Goal: Task Accomplishment & Management: Use online tool/utility

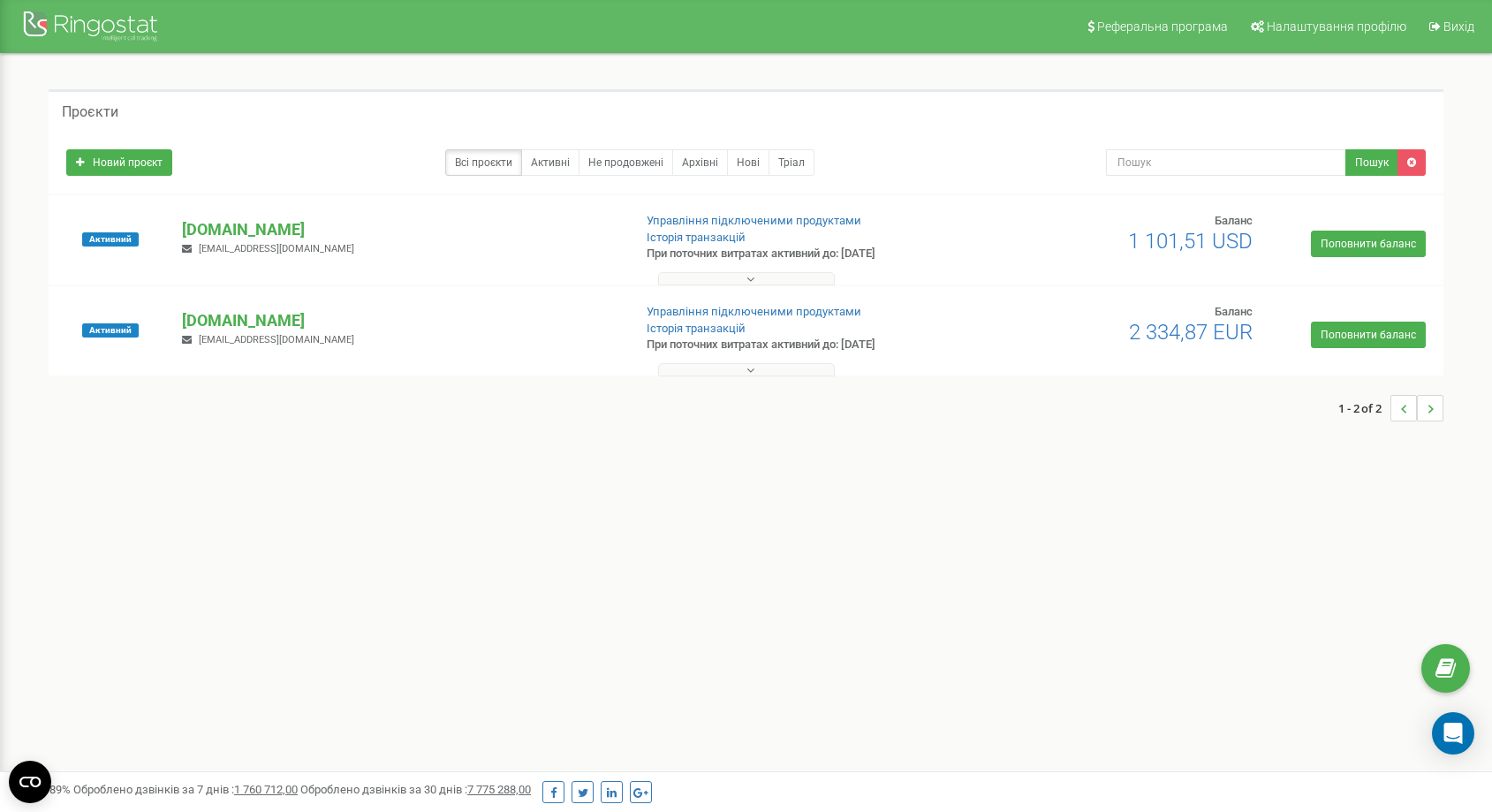
click at [270, 319] on p "[DOMAIN_NAME]" at bounding box center [400, 321] width 436 height 23
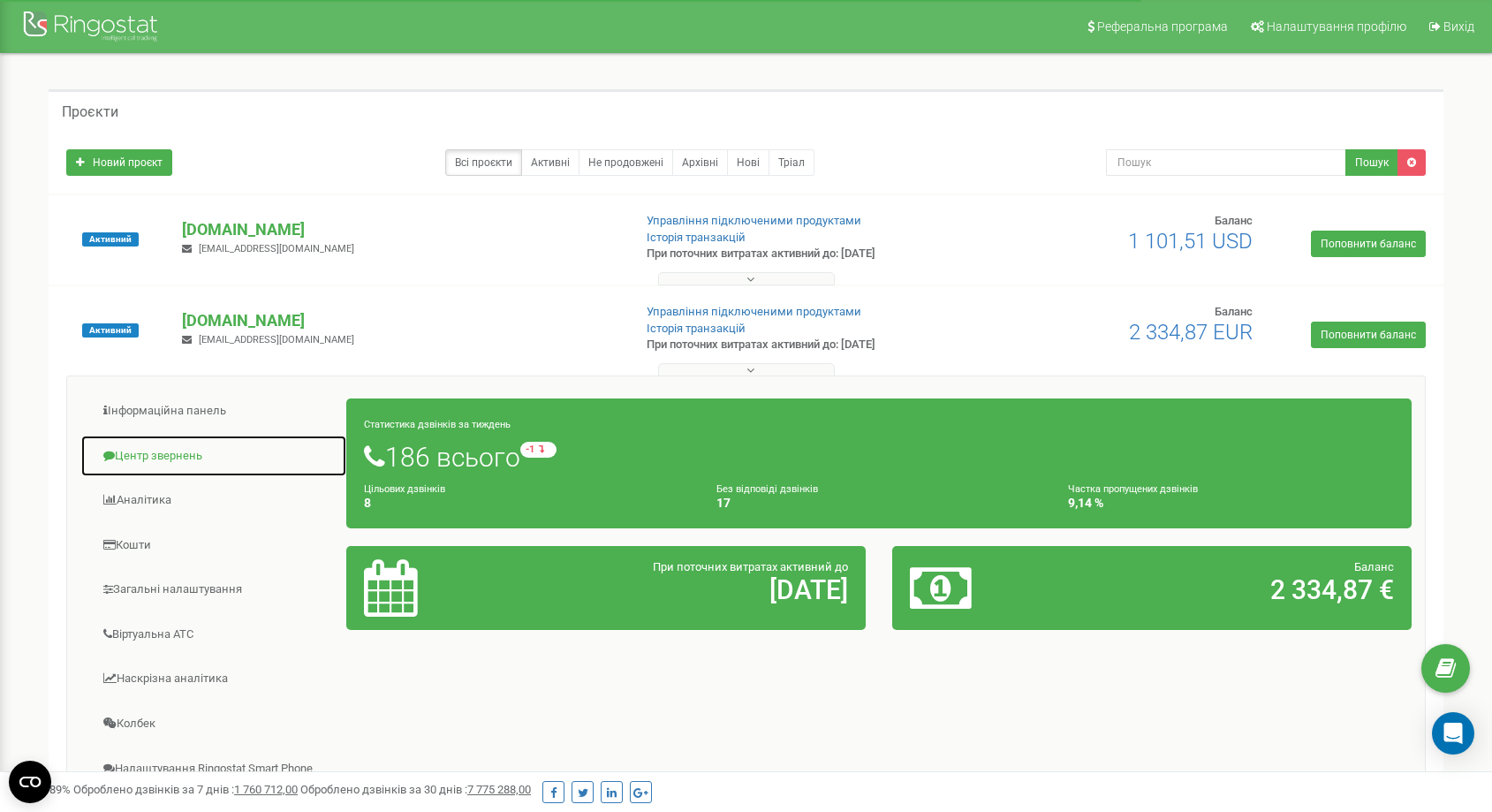
click at [186, 462] on link "Центр звернень" at bounding box center [213, 456] width 267 height 44
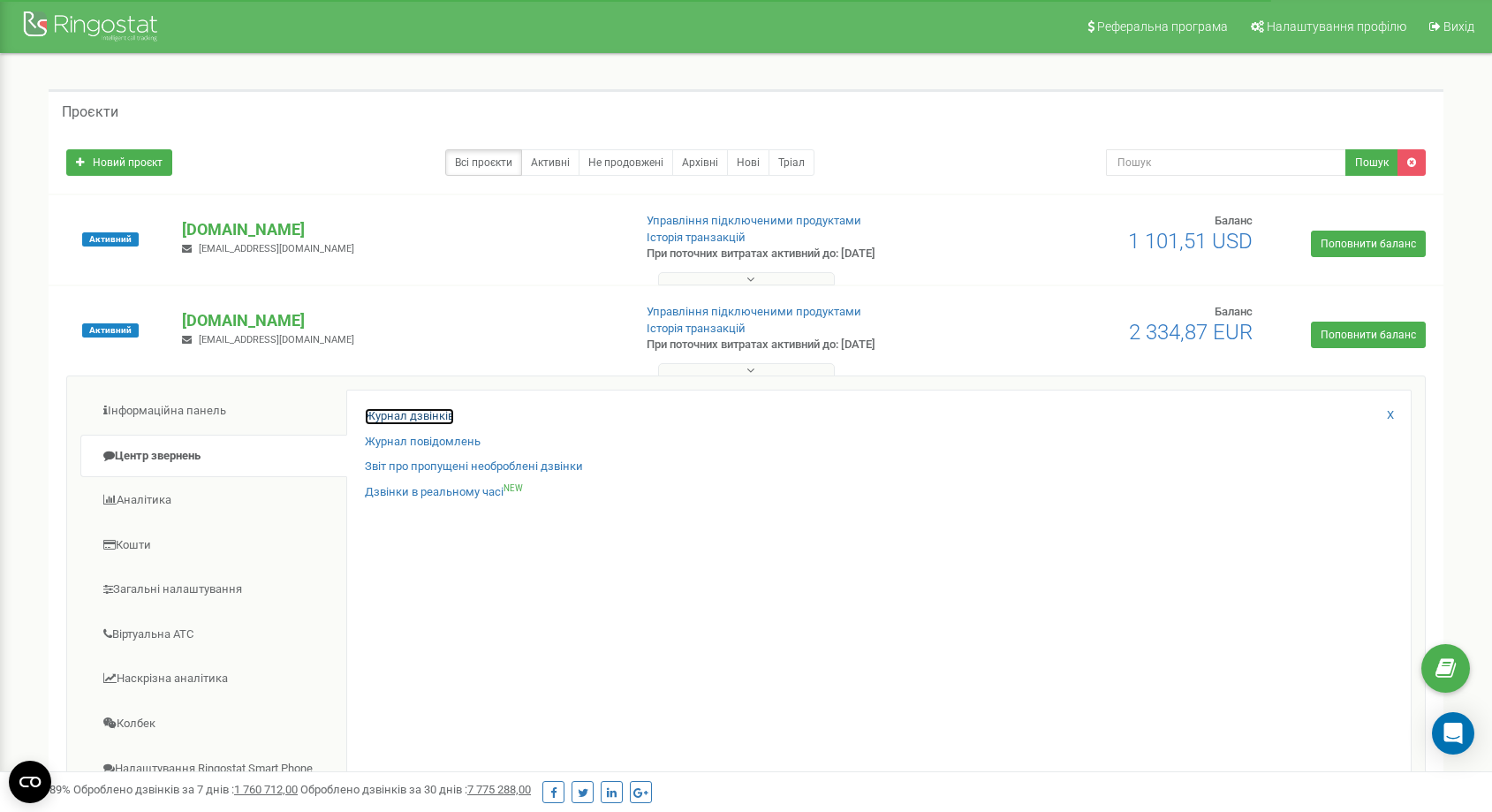
click at [429, 409] on link "Журнал дзвінків" at bounding box center [409, 416] width 89 height 16
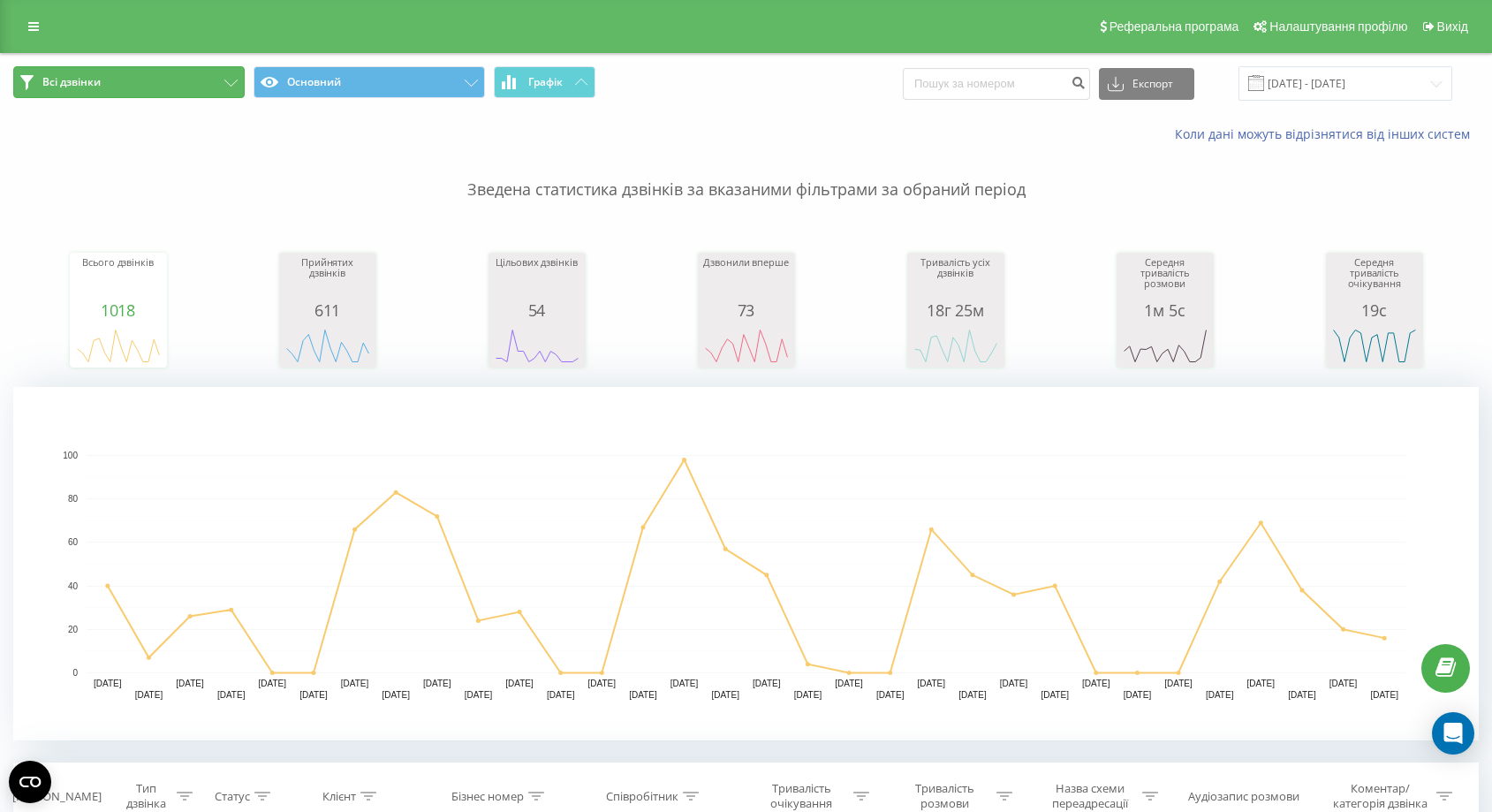
click at [203, 92] on button "Всі дзвінки" at bounding box center [129, 81] width 232 height 32
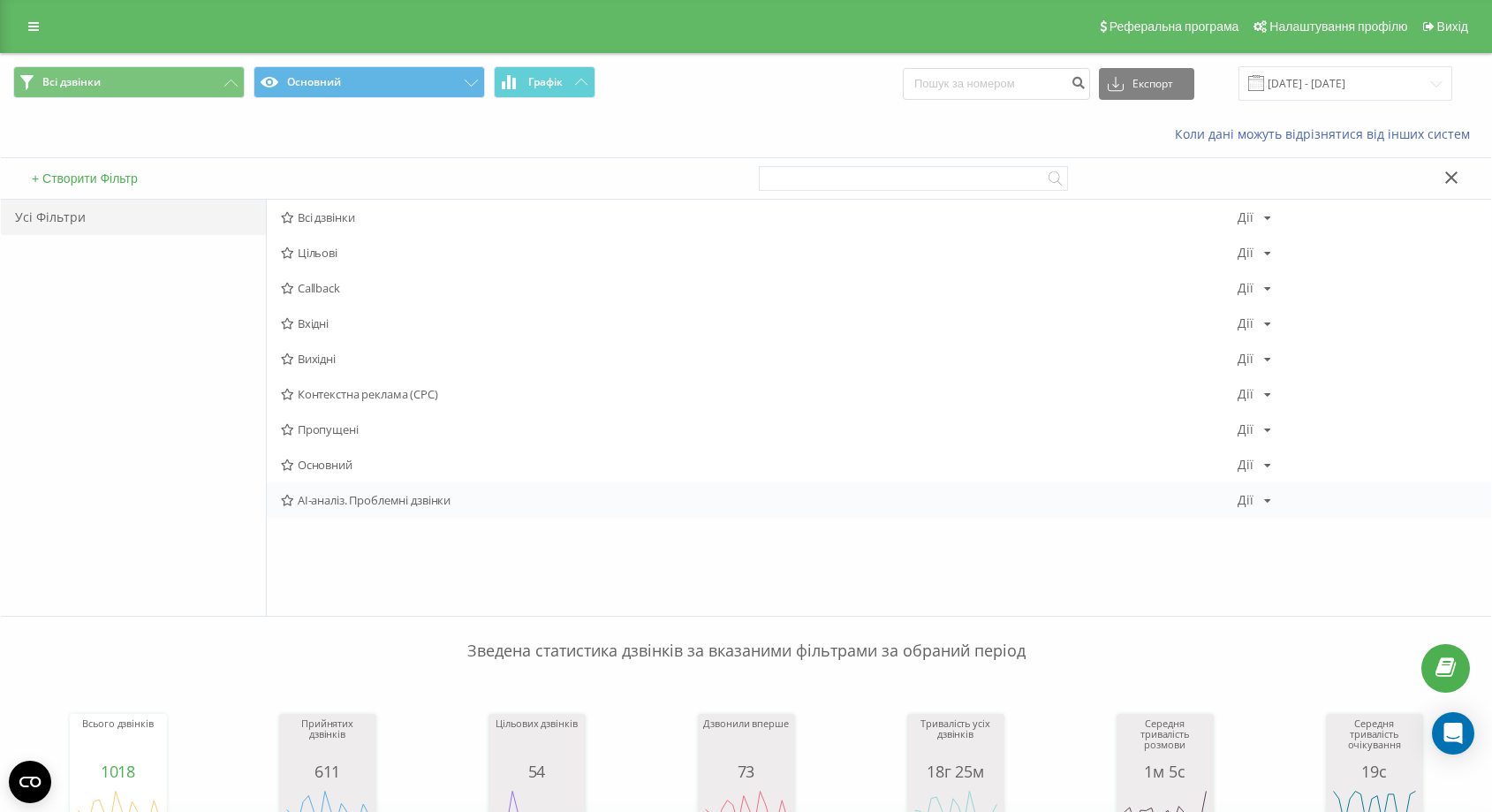
click at [389, 501] on span "AI-аналіз. Проблемні дзвінки" at bounding box center [759, 500] width 957 height 13
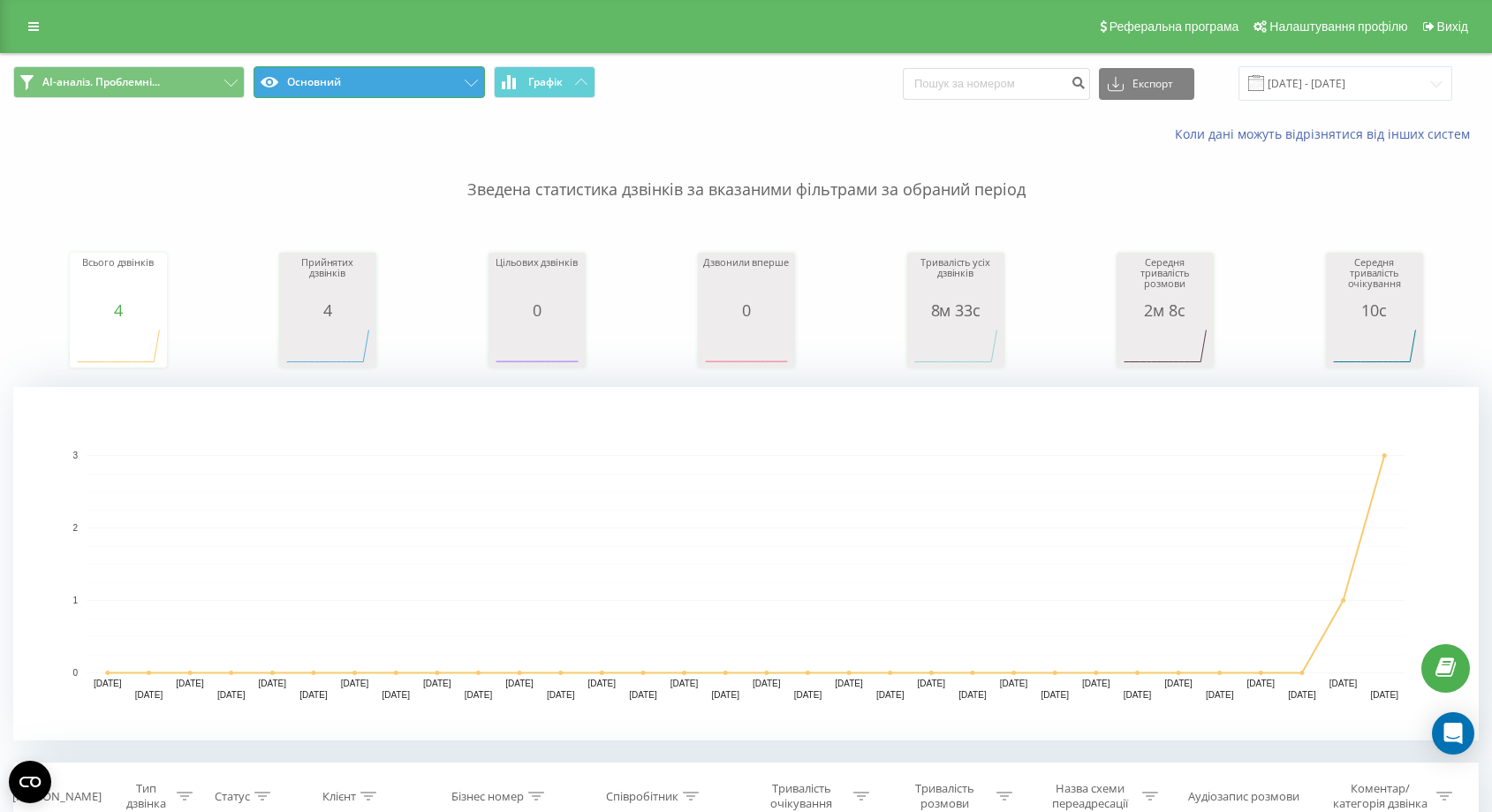
click at [430, 93] on button "Основний" at bounding box center [369, 81] width 232 height 32
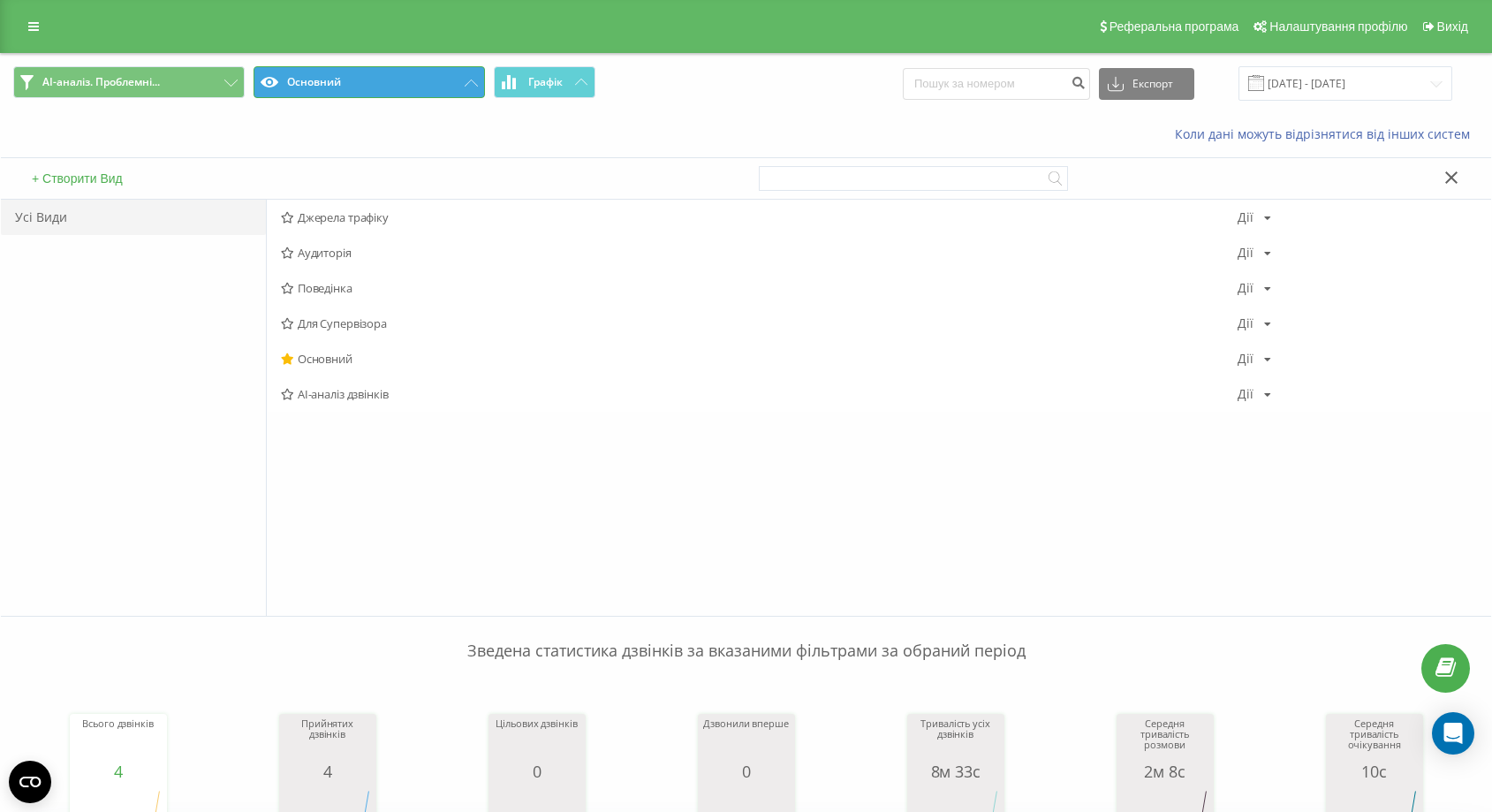
click at [435, 85] on button "Основний" at bounding box center [369, 81] width 232 height 32
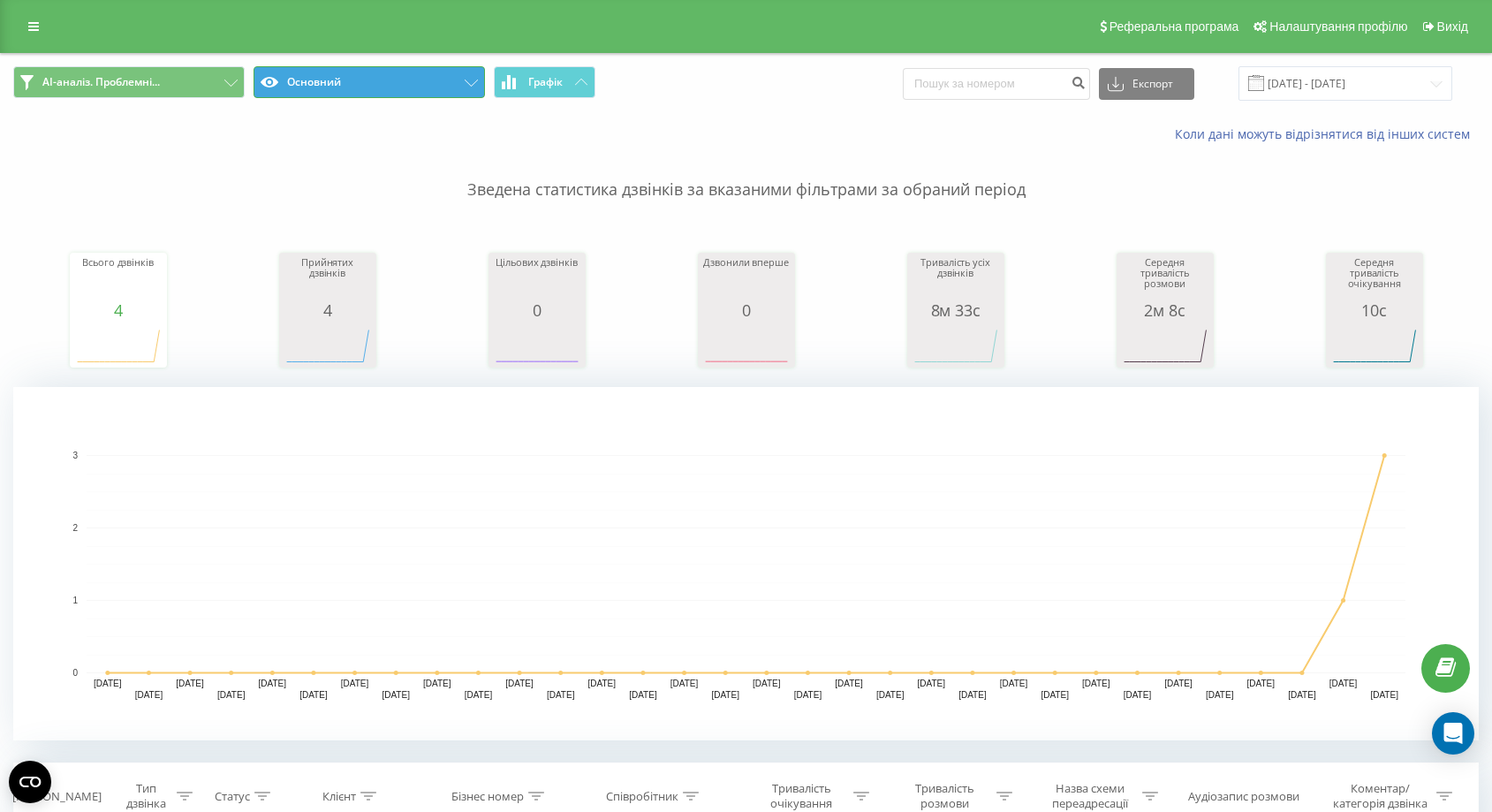
click at [435, 81] on button "Основний" at bounding box center [369, 81] width 232 height 32
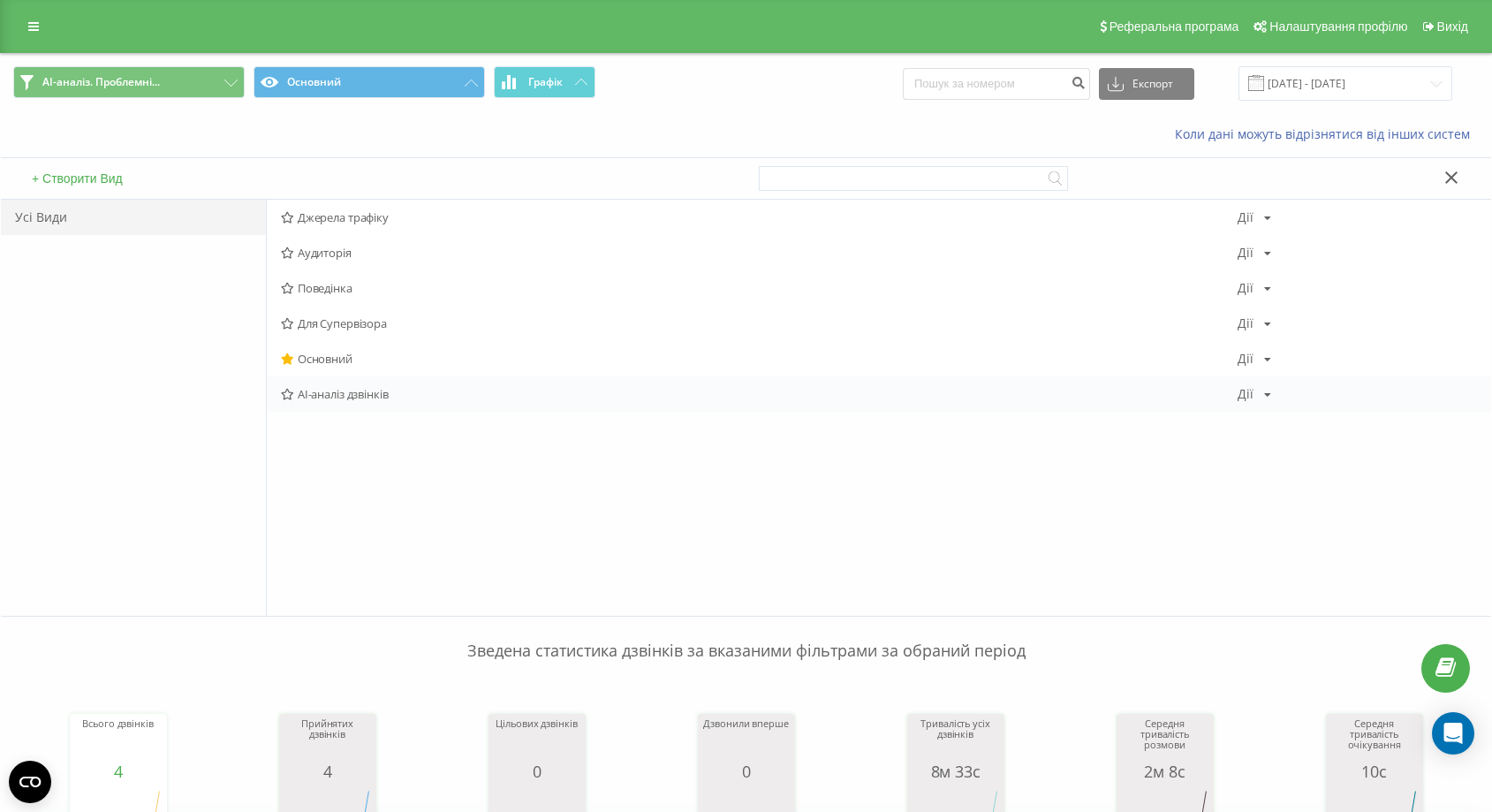
click at [384, 389] on span "AI-аналіз дзвінків" at bounding box center [759, 394] width 957 height 13
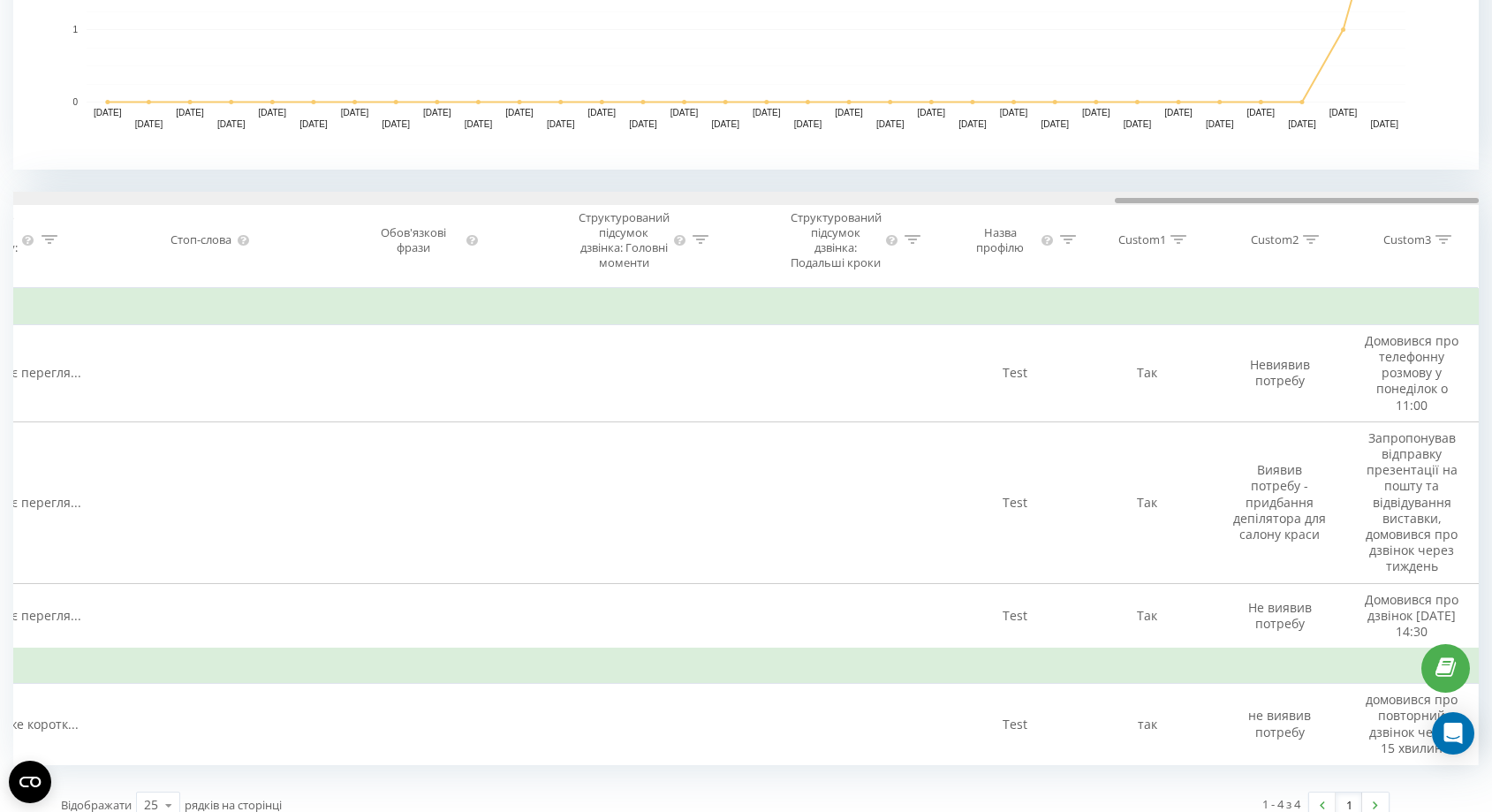
drag, startPoint x: 353, startPoint y: 199, endPoint x: 1460, endPoint y: 226, distance: 1107.3
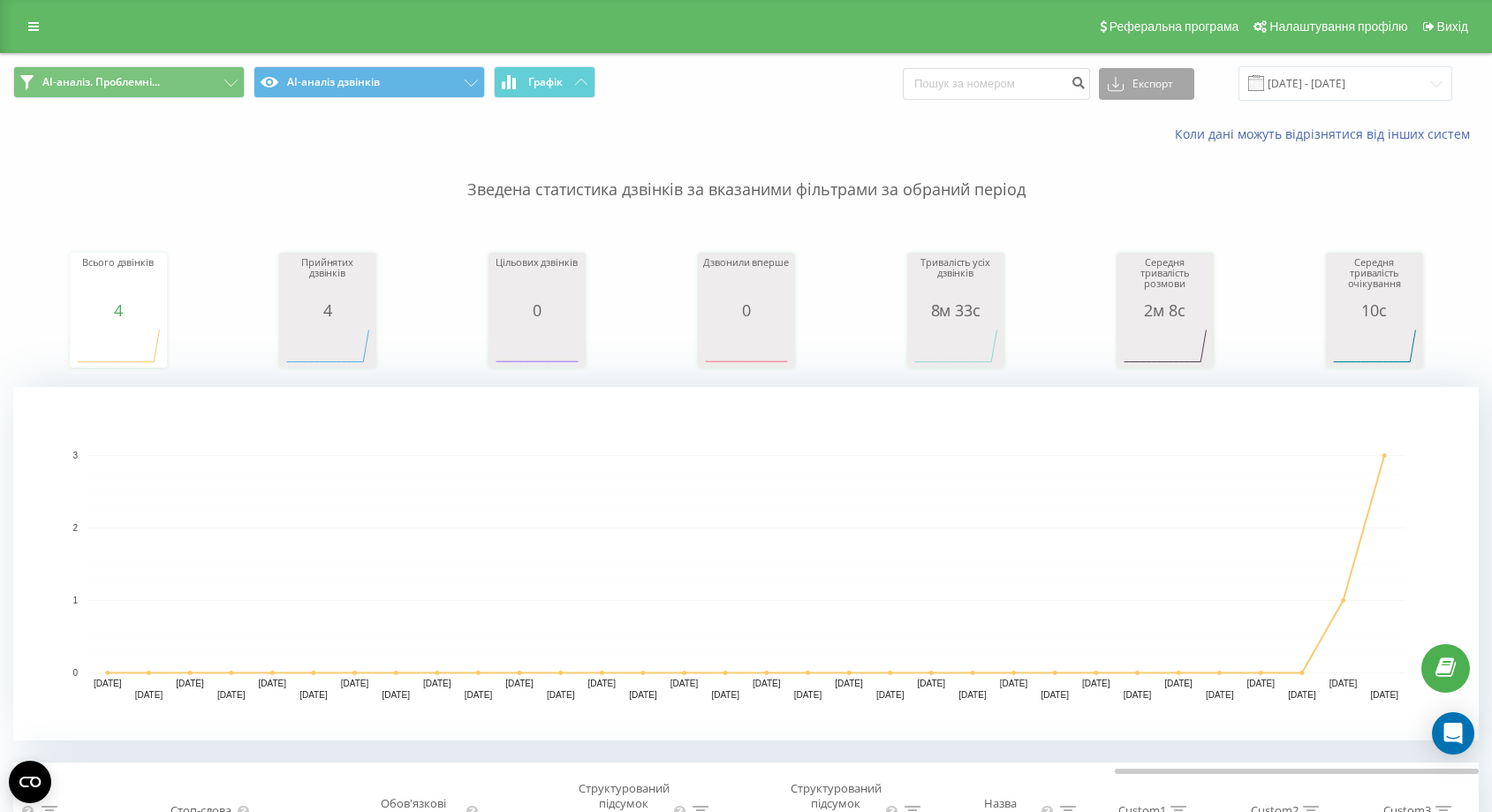
click at [1180, 80] on button "Експорт" at bounding box center [1146, 83] width 95 height 32
click at [1164, 165] on div ".xlsx" at bounding box center [1146, 179] width 93 height 32
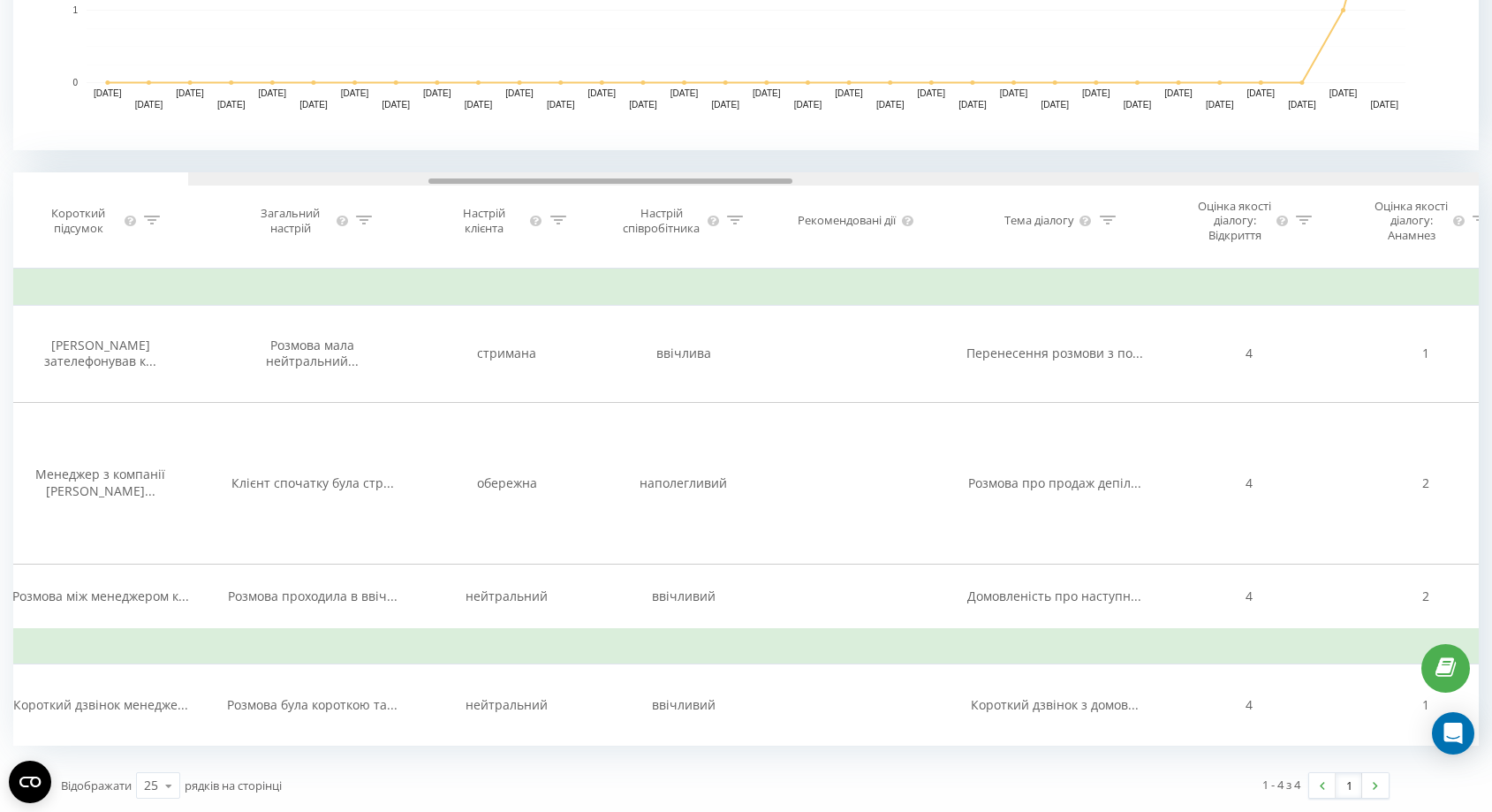
scroll to position [0, 618]
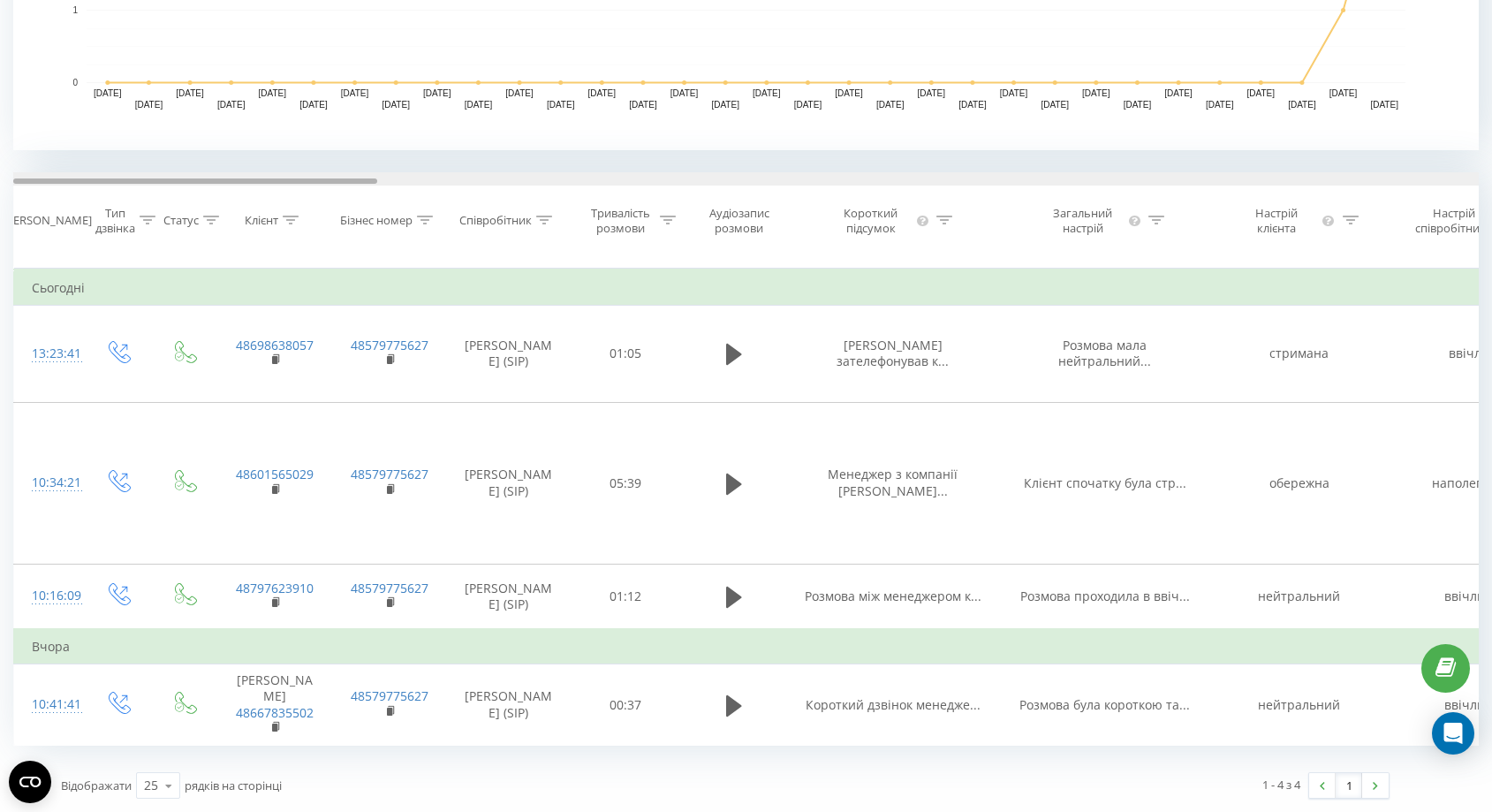
drag, startPoint x: 1154, startPoint y: 164, endPoint x: 0, endPoint y: 150, distance: 1154.1
click at [0, 150] on div "AI-аналіз. Проблемні... AI-аналіз дзвінків Графік Експорт .csv .xls .xlsx [DATE…" at bounding box center [746, 138] width 1492 height 1348
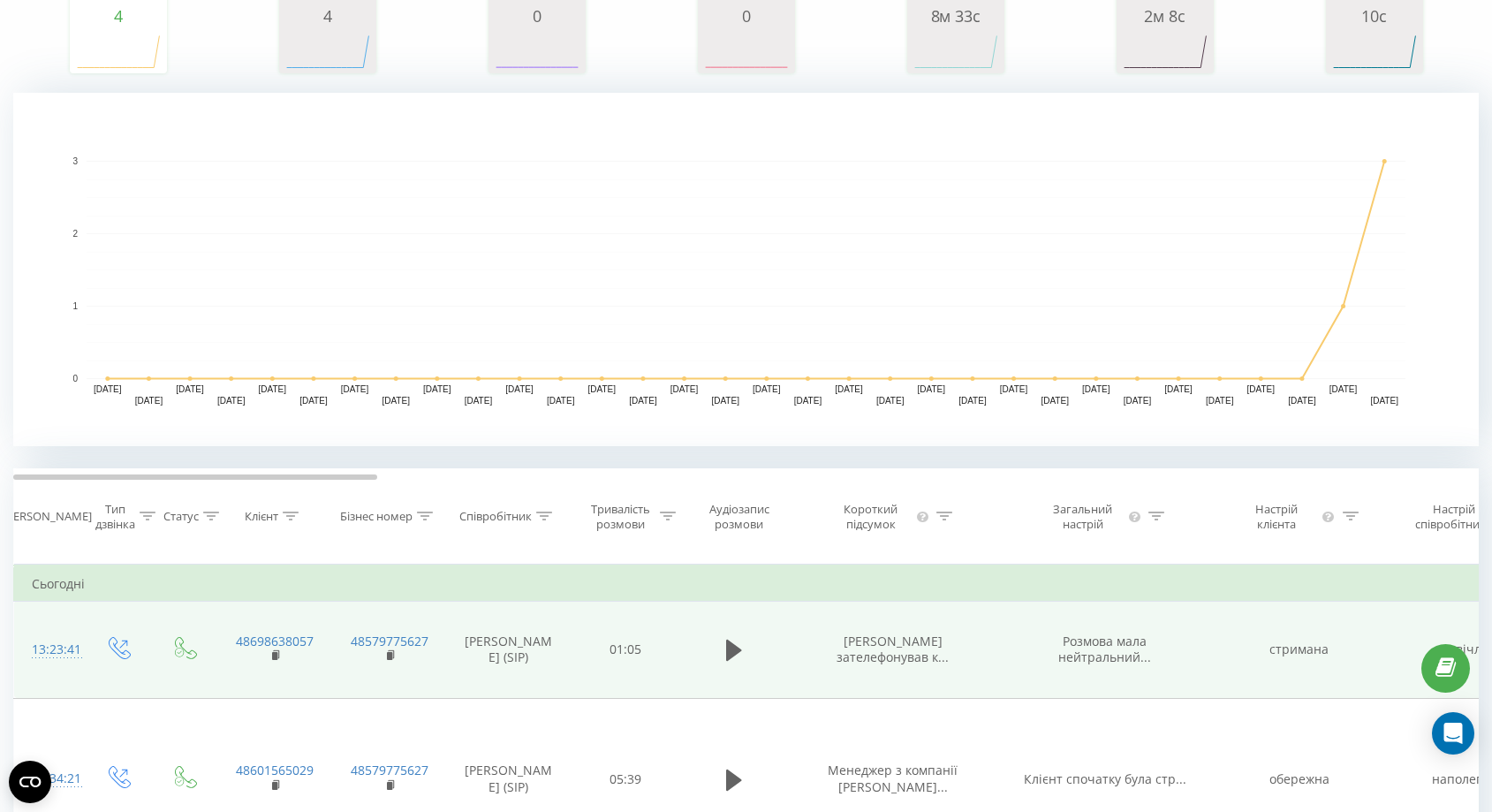
scroll to position [0, 0]
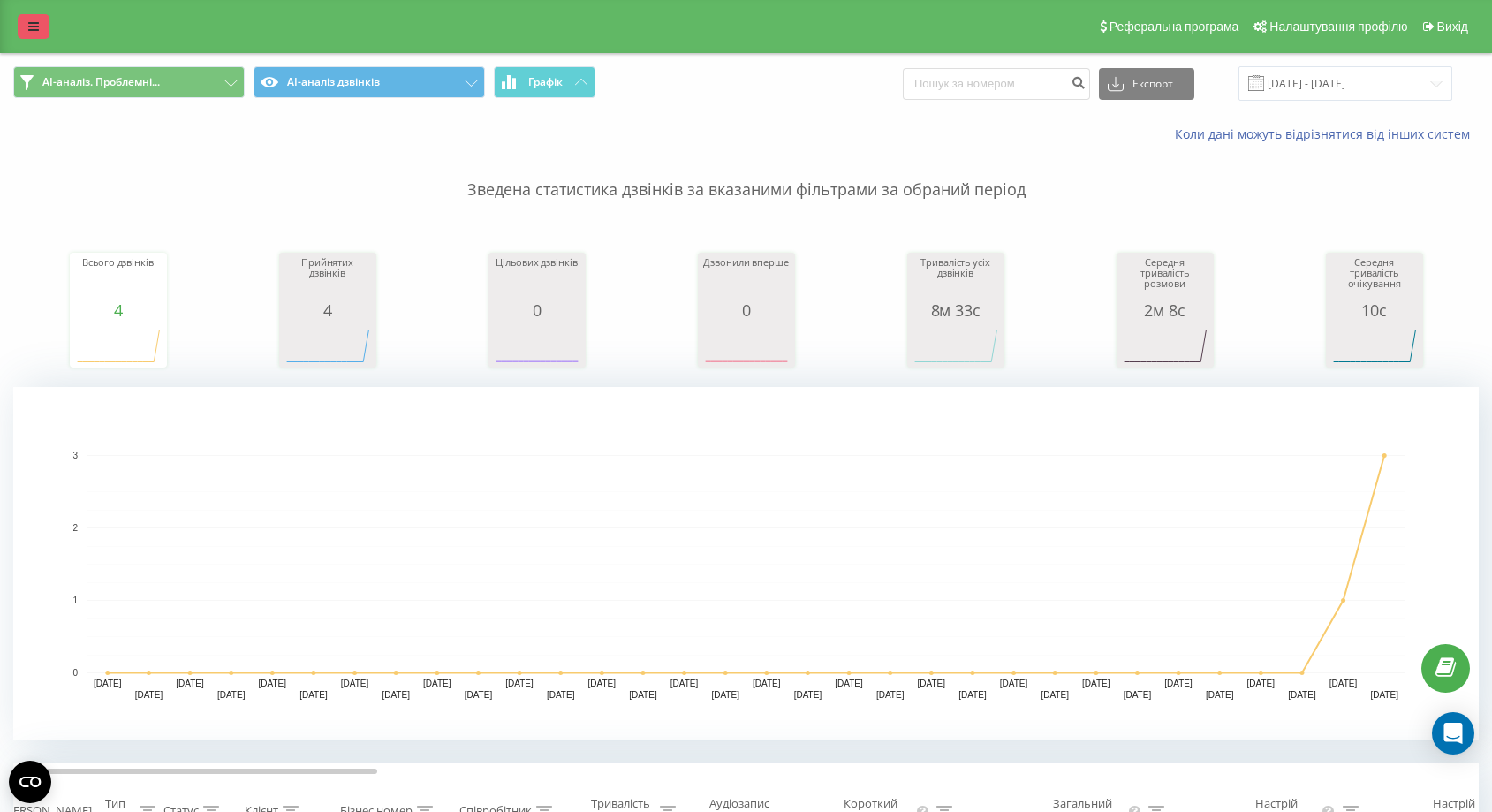
click at [22, 32] on link at bounding box center [33, 26] width 32 height 24
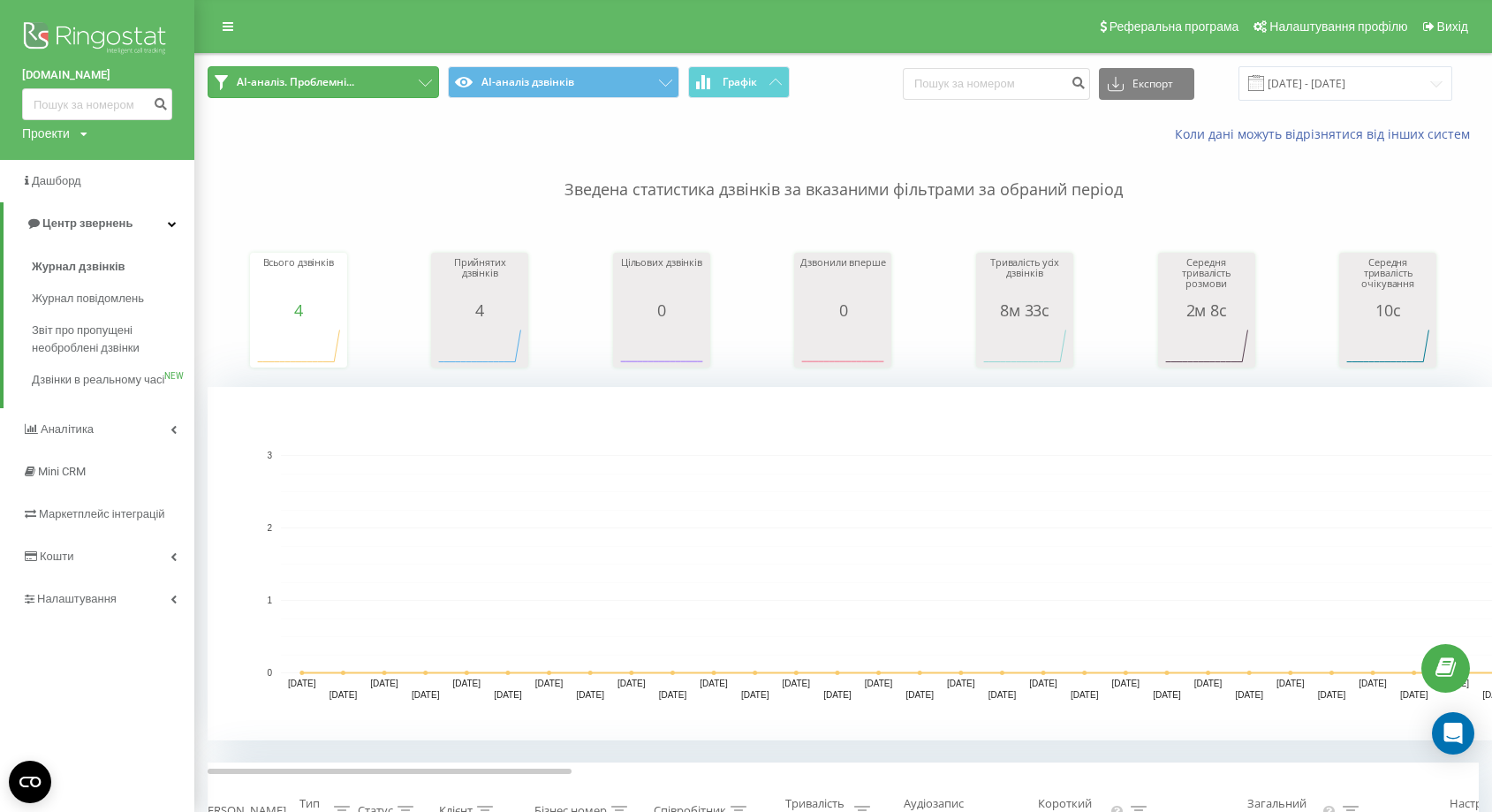
click at [297, 81] on span "AI-аналіз. Проблемні..." at bounding box center [295, 81] width 117 height 15
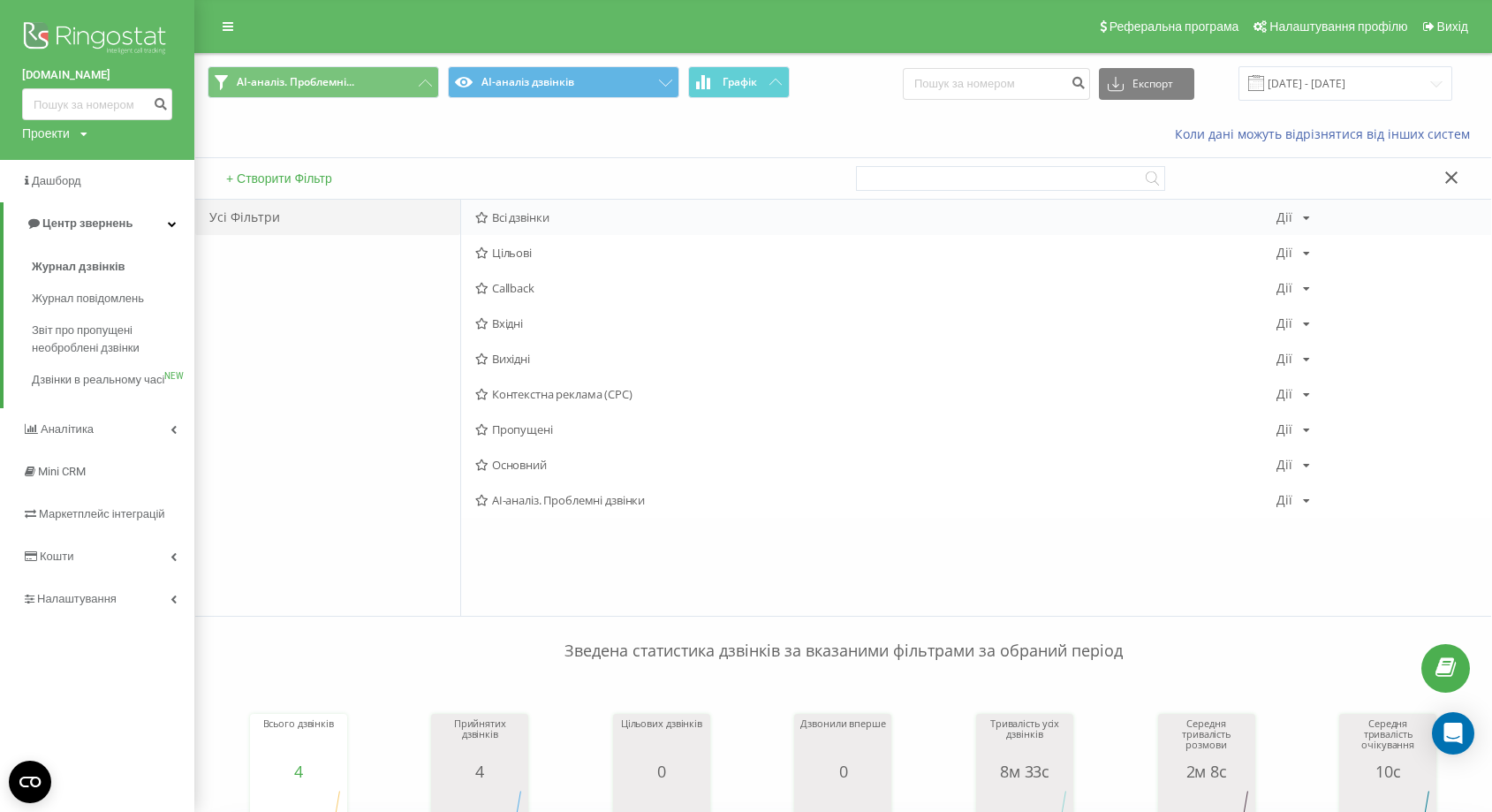
click at [611, 231] on div "Всі дзвінки [PERSON_NAME] Копіювати Видалити За замовчуванням Поділитися" at bounding box center [975, 217] width 1029 height 35
click at [848, 222] on span "Всі дзвінки" at bounding box center [876, 217] width 801 height 13
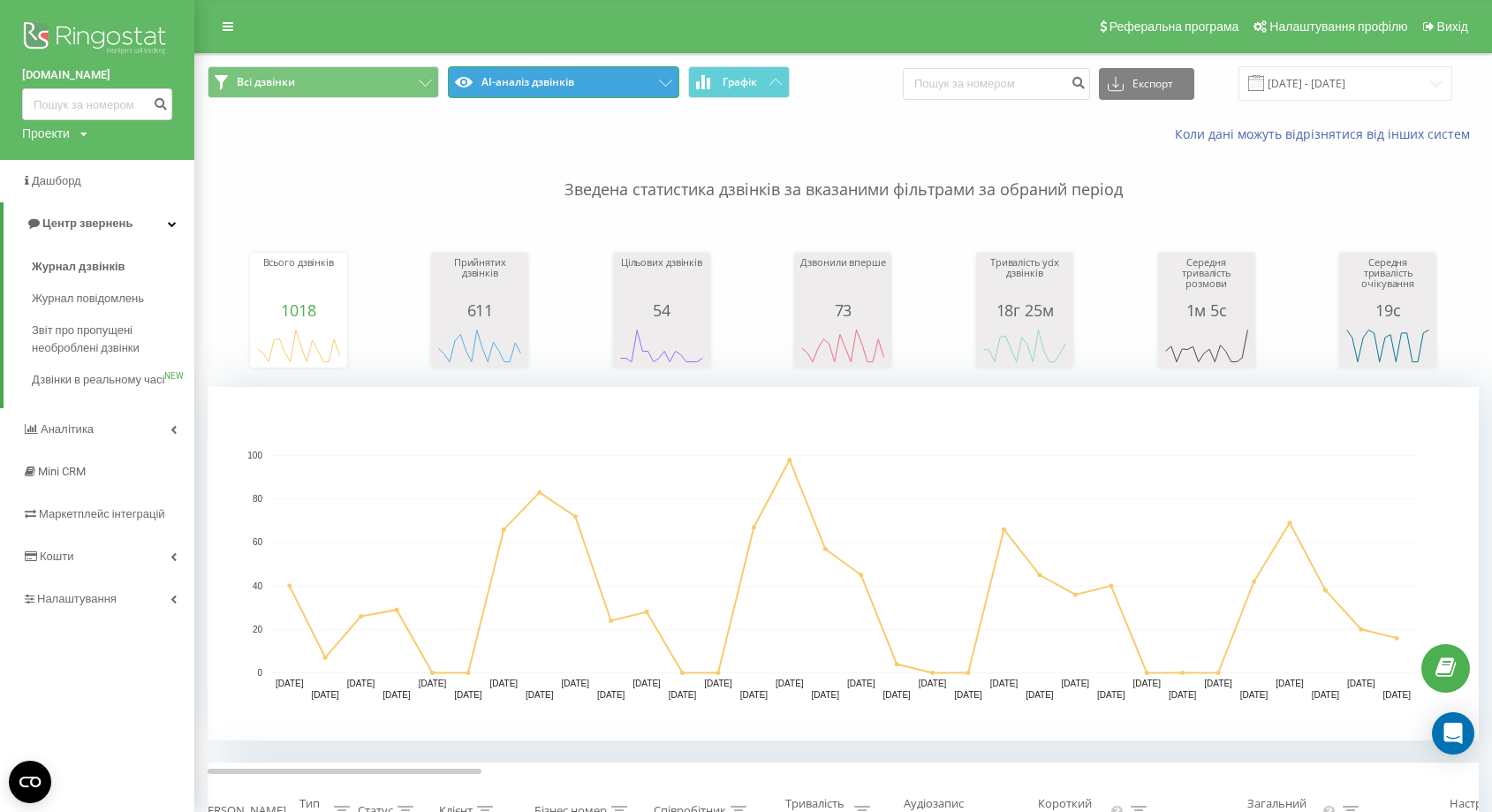
click at [594, 95] on button "AI-аналіз дзвінків" at bounding box center [564, 81] width 232 height 32
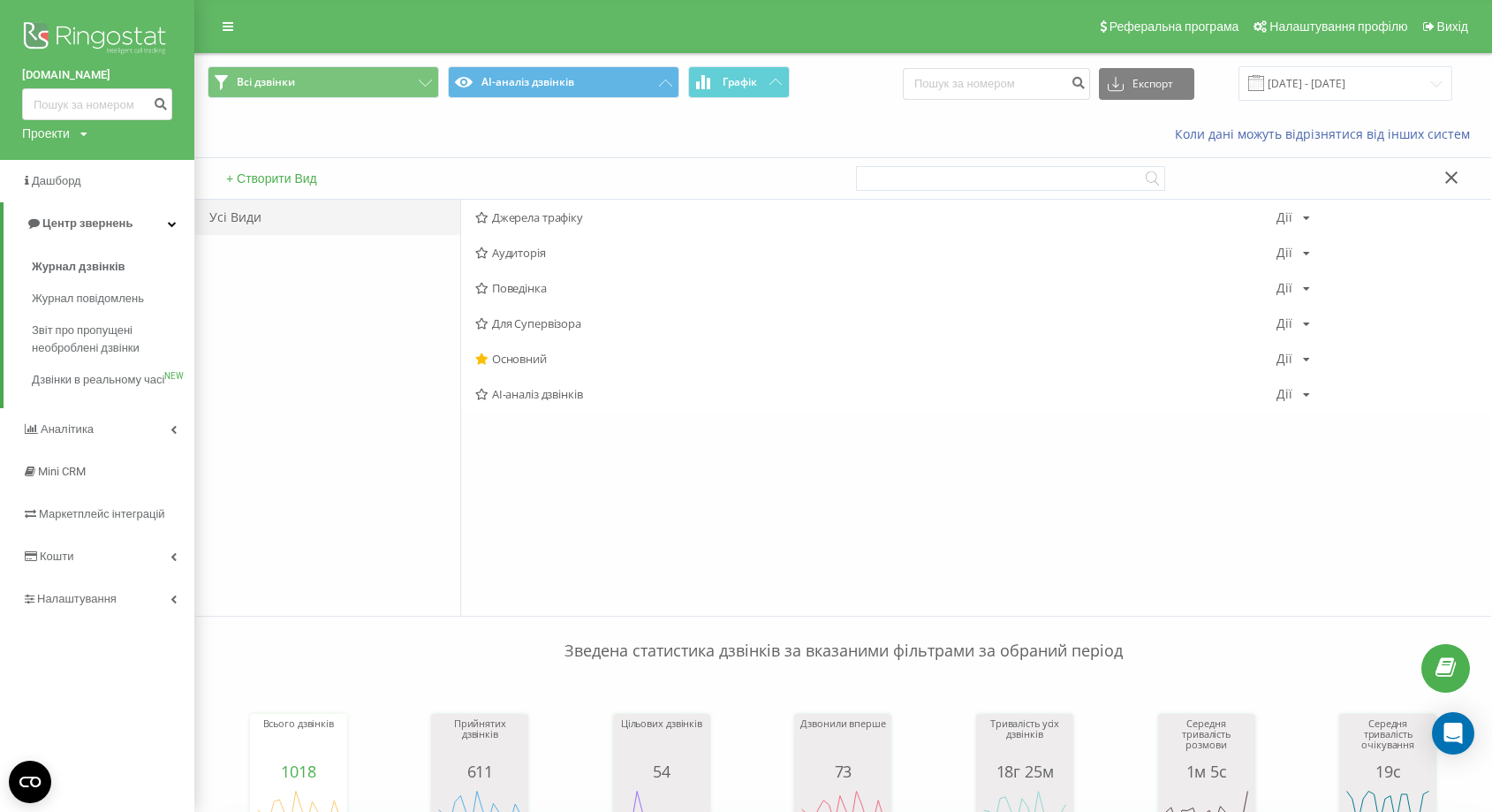
click at [719, 615] on p "Зведена статистика дзвінків за вказаними фільтрами за обраний період" at bounding box center [843, 633] width 1271 height 58
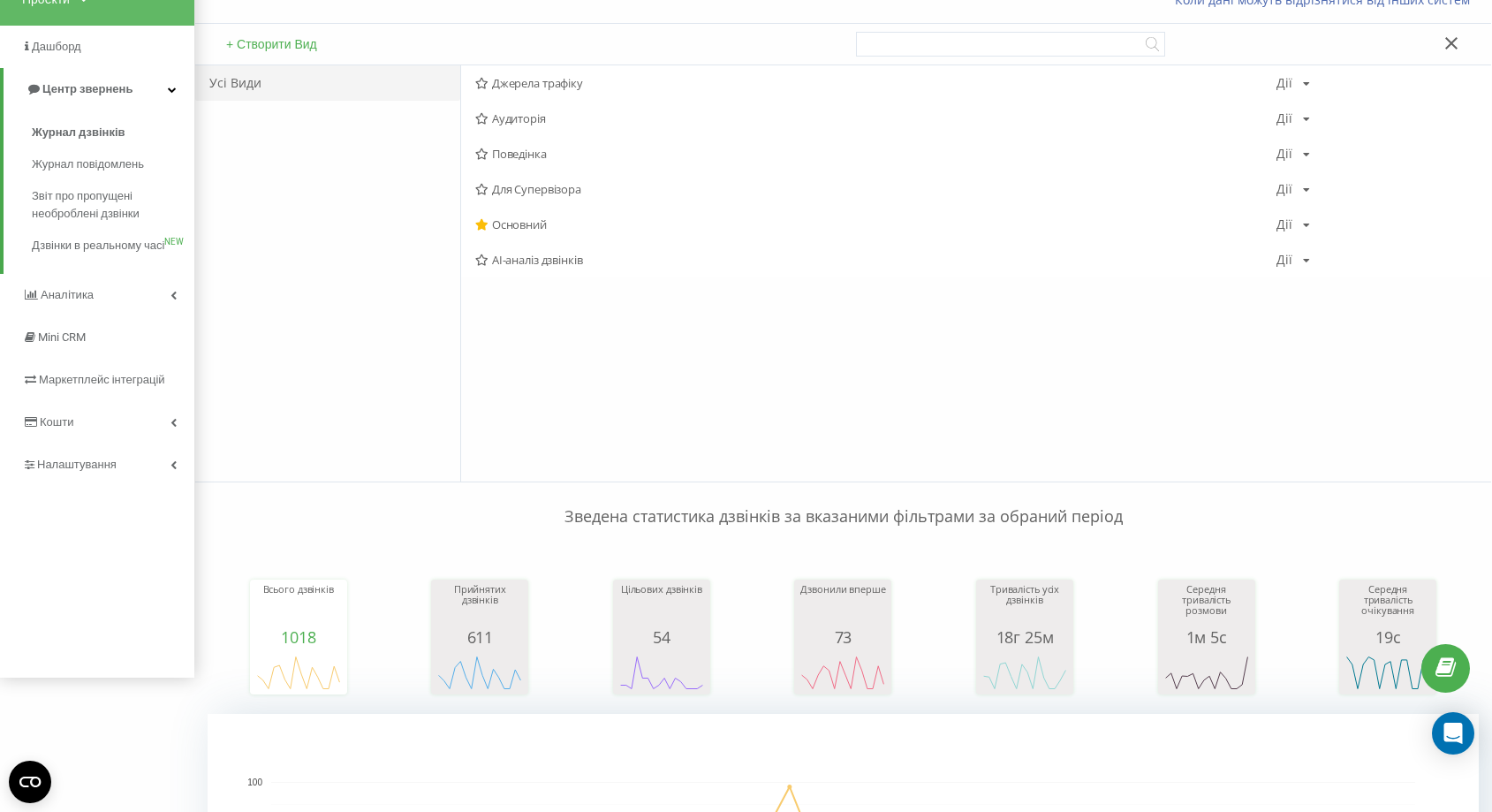
scroll to position [121, 0]
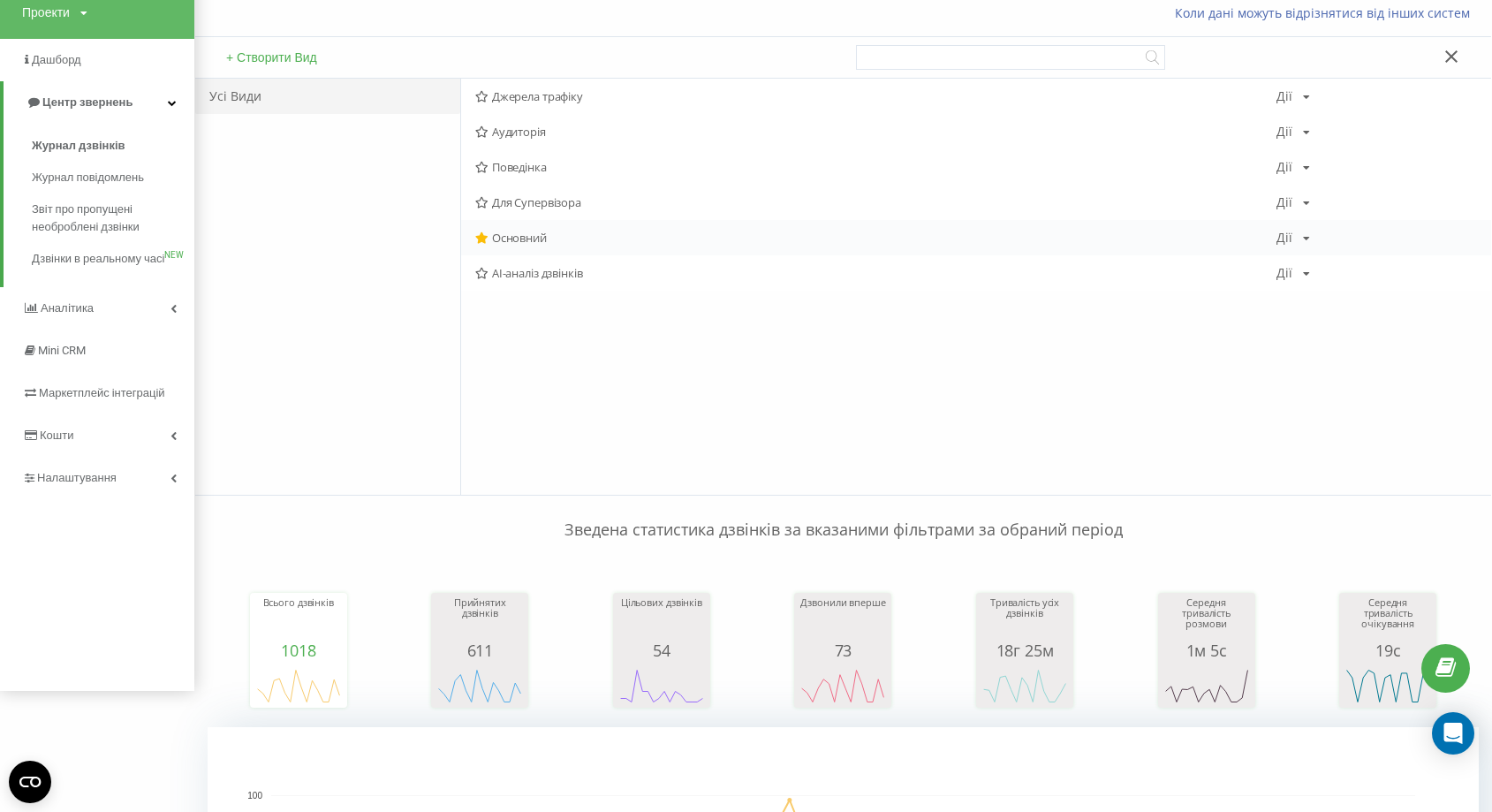
click at [567, 233] on span "Основний" at bounding box center [876, 238] width 801 height 13
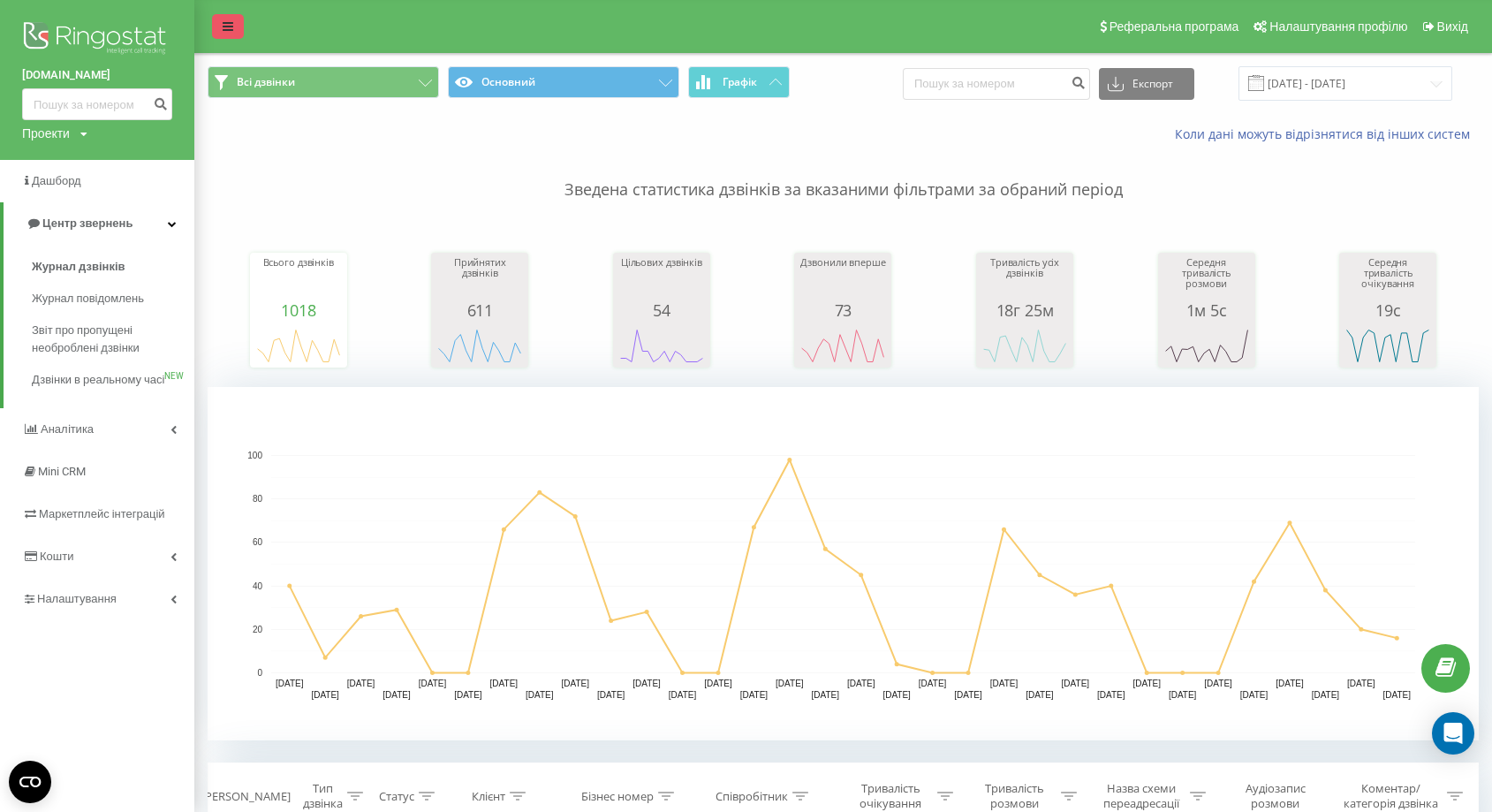
click at [223, 30] on icon at bounding box center [227, 26] width 11 height 13
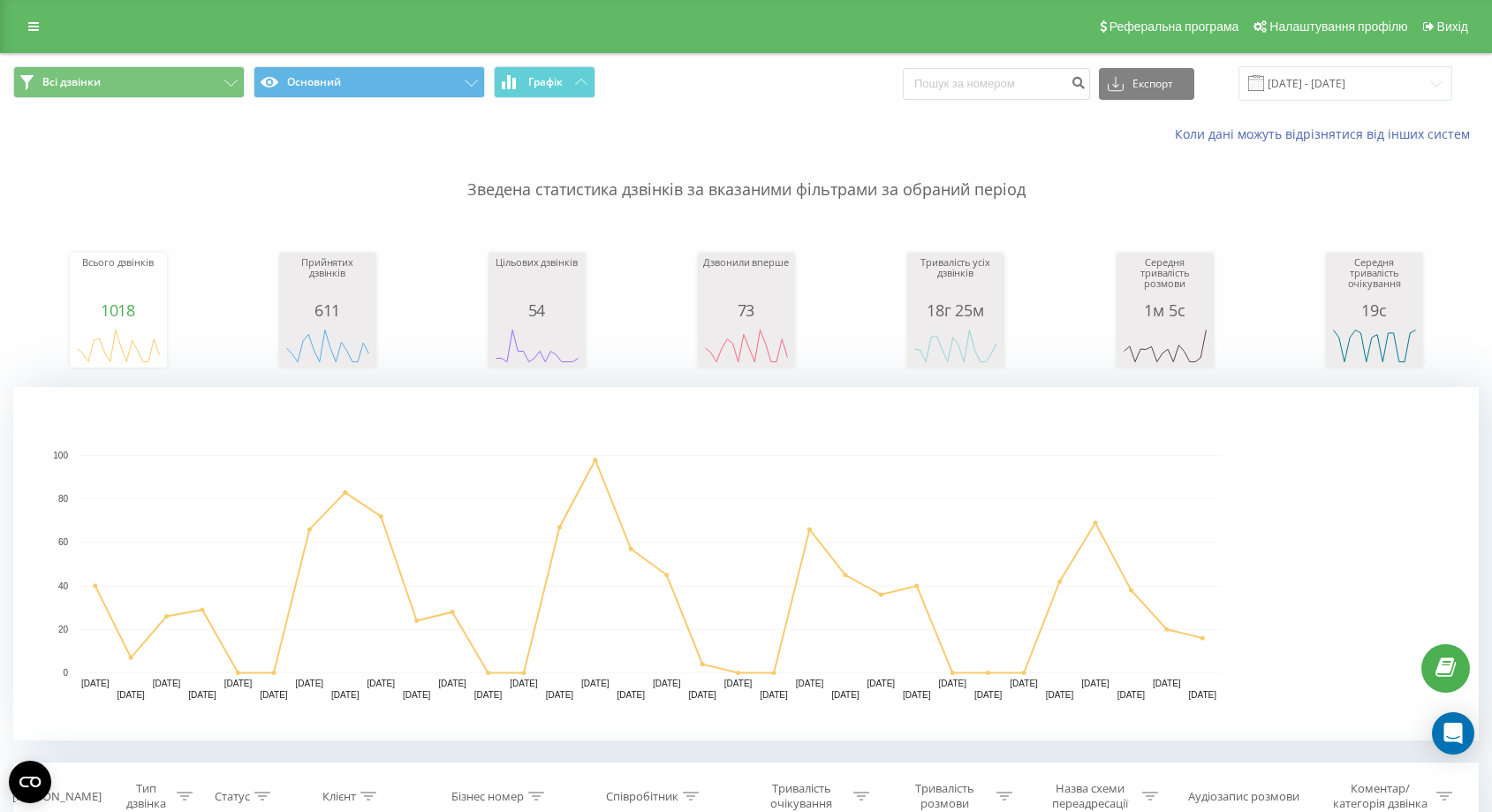
click at [884, 714] on rect "A chart." at bounding box center [649, 564] width 1271 height 353
click at [1324, 86] on input "[DATE] - [DATE]" at bounding box center [1345, 83] width 213 height 35
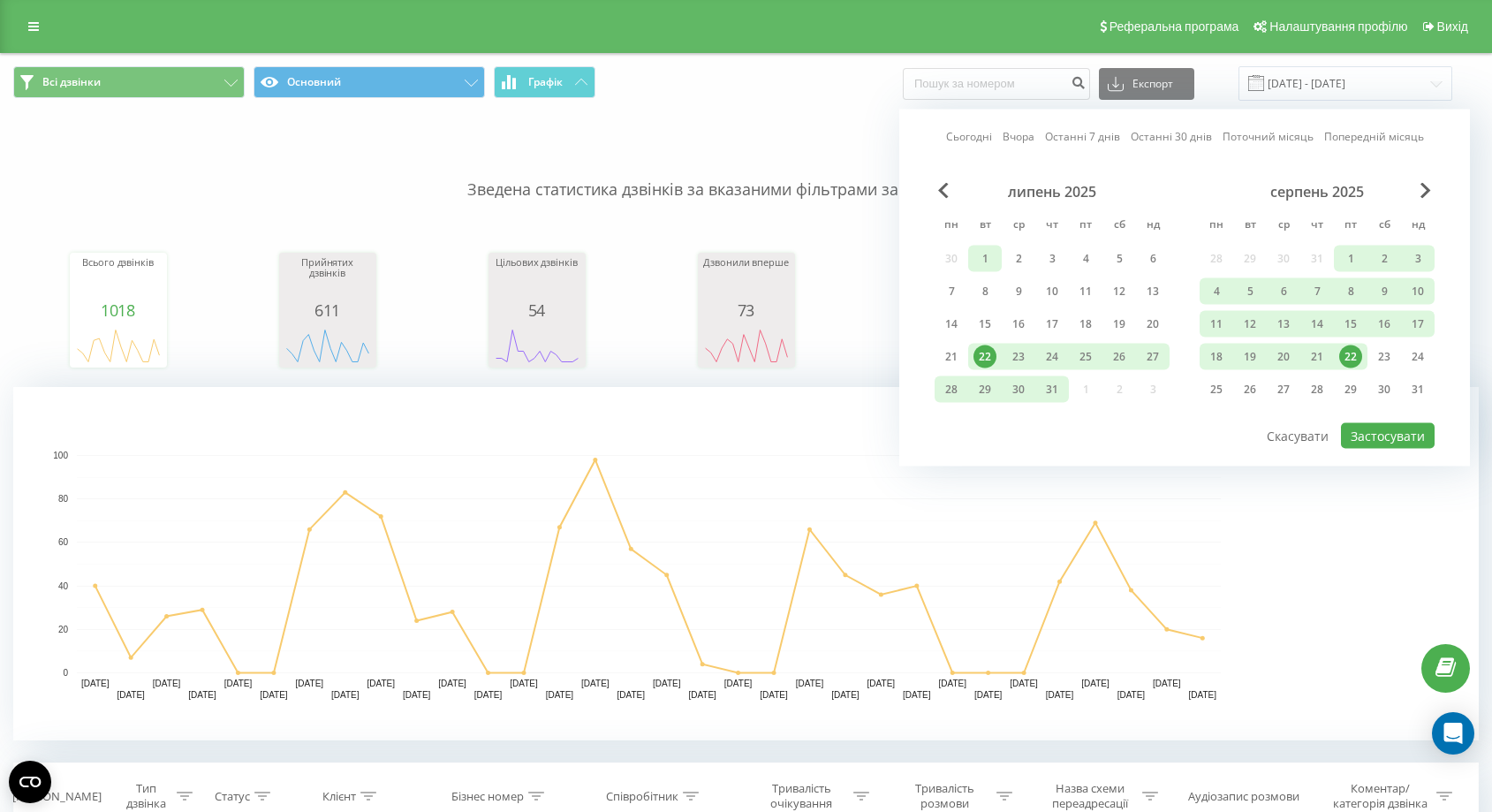
click at [985, 259] on div "1" at bounding box center [985, 259] width 23 height 23
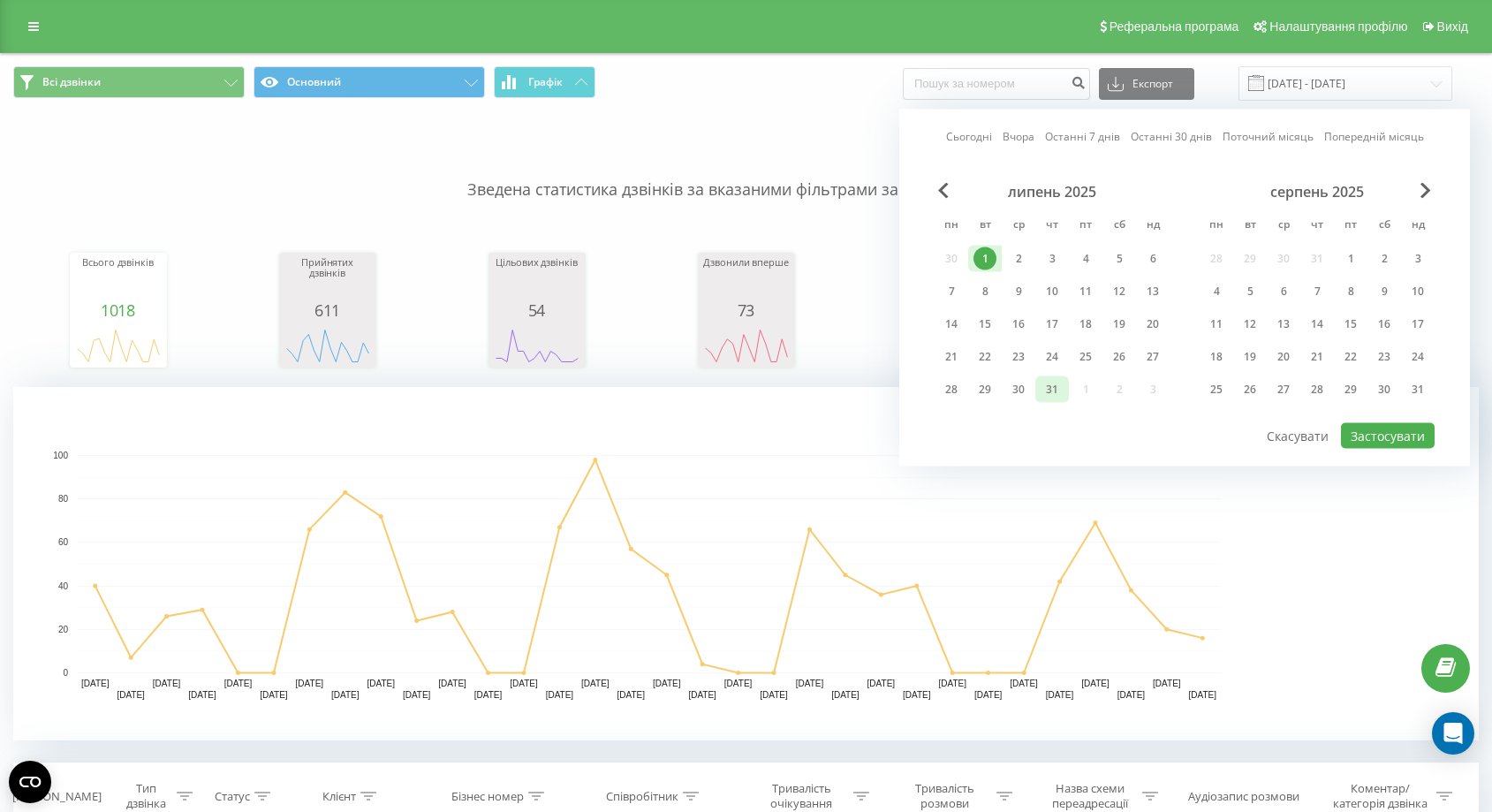
click at [1062, 391] on div "31" at bounding box center [1052, 390] width 23 height 23
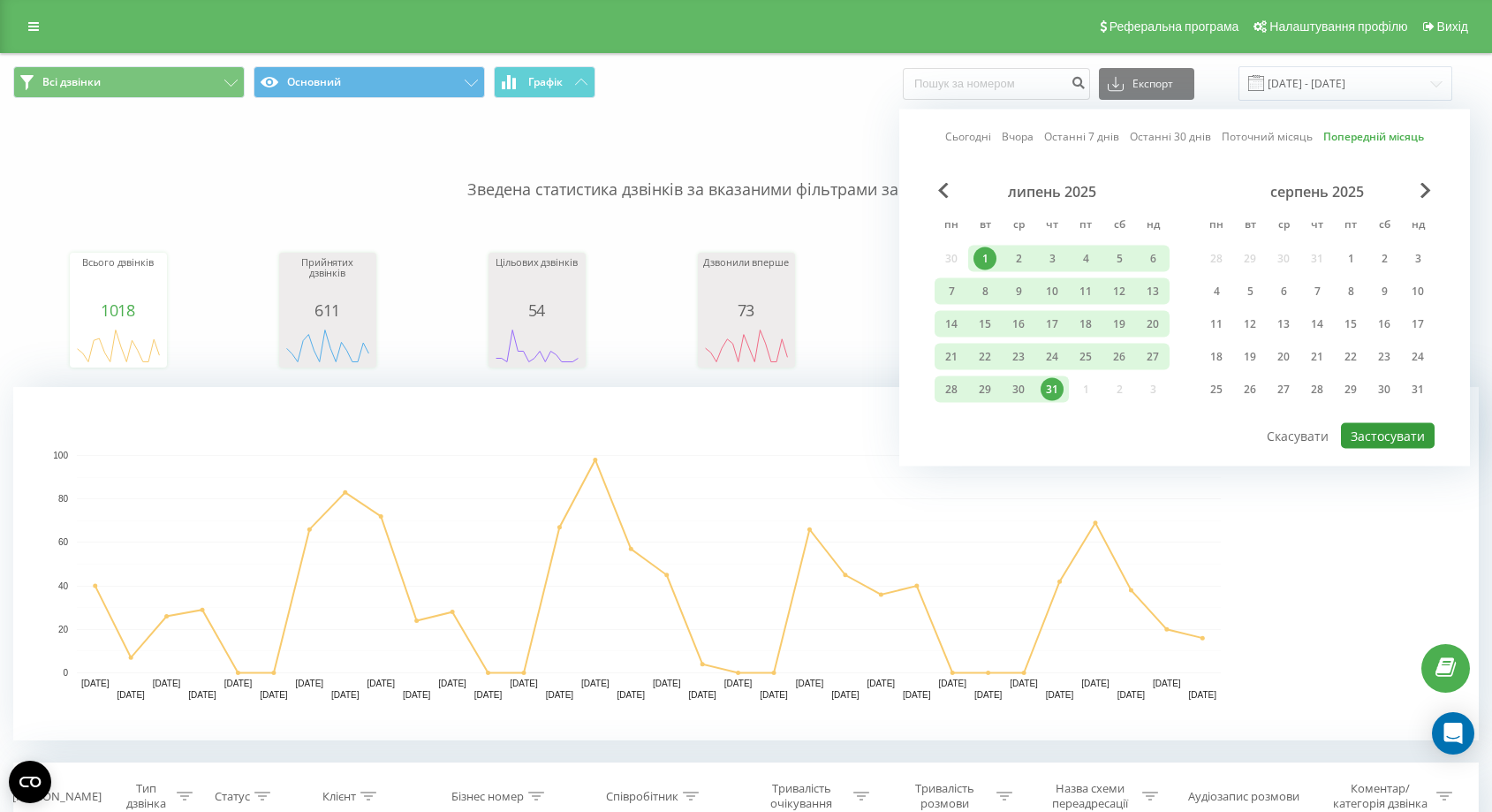
click at [1377, 429] on button "Застосувати" at bounding box center [1387, 436] width 93 height 25
type input "[DATE] - [DATE]"
